Goal: Information Seeking & Learning: Find specific fact

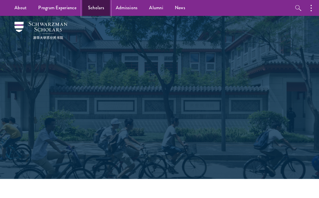
click at [95, 12] on link "Scholars" at bounding box center [96, 8] width 28 height 16
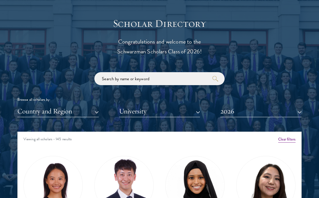
scroll to position [618, 0]
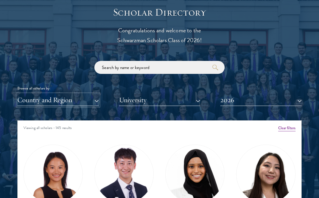
click at [58, 102] on button "Country and Region" at bounding box center [57, 100] width 81 height 12
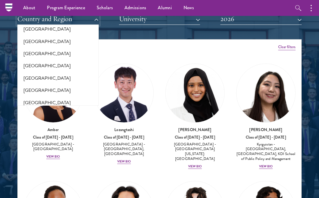
scroll to position [696, 0]
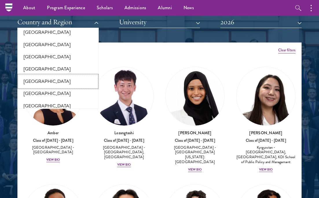
click at [30, 76] on button "[GEOGRAPHIC_DATA]" at bounding box center [58, 82] width 78 height 12
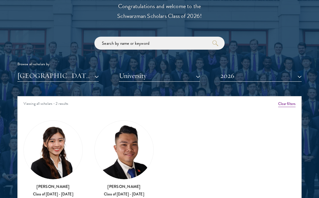
scroll to position [640, 0]
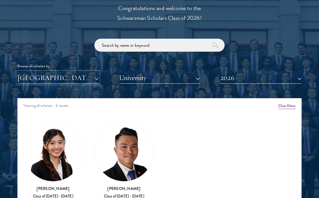
click at [75, 73] on button "[GEOGRAPHIC_DATA]" at bounding box center [57, 78] width 81 height 12
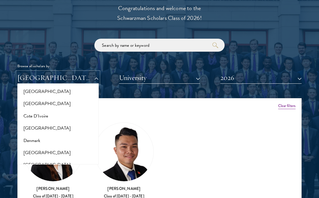
scroll to position [0, 0]
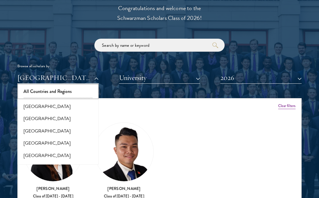
click at [49, 92] on button "All Countries and Regions" at bounding box center [58, 92] width 78 height 12
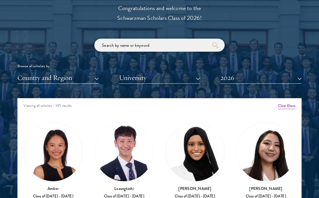
click at [120, 50] on input "search" at bounding box center [159, 45] width 130 height 13
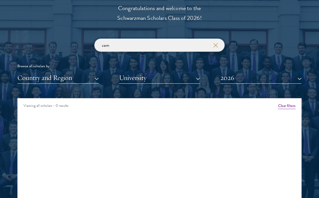
type input "cam"
